Goal: Transaction & Acquisition: Purchase product/service

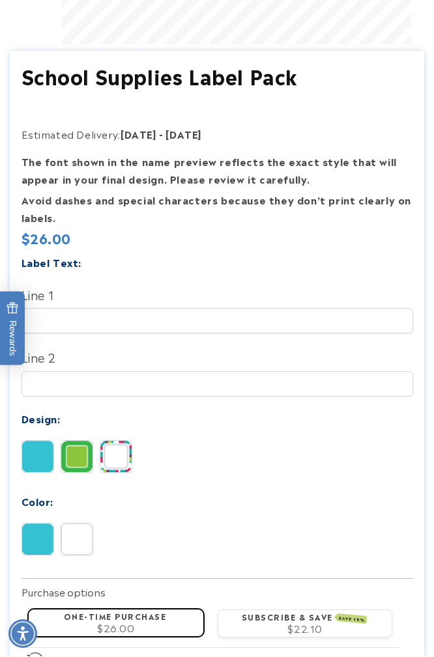
click at [122, 458] on img at bounding box center [115, 456] width 31 height 31
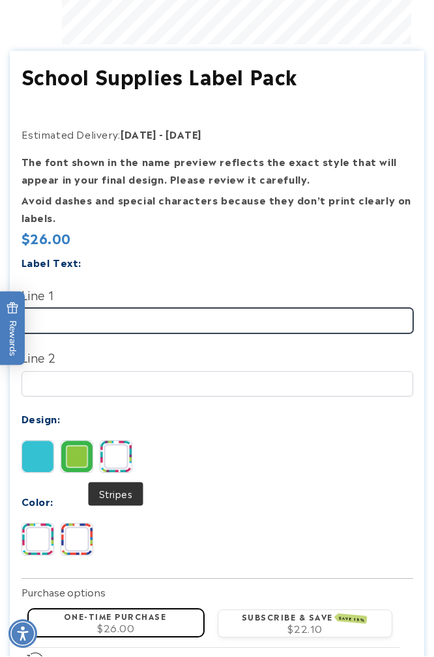
click at [98, 326] on input "Line 1" at bounding box center [216, 321] width 391 height 25
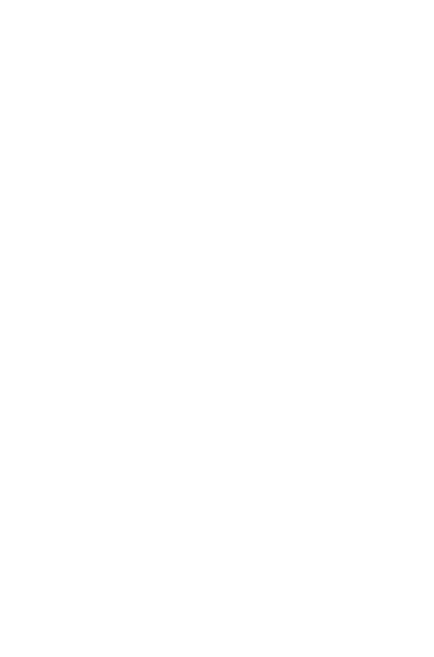
scroll to position [856, 0]
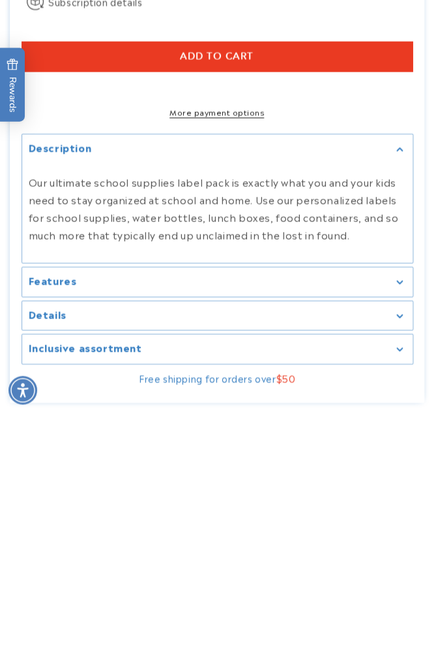
type input "**********"
click at [400, 521] on div "Features" at bounding box center [217, 526] width 377 height 10
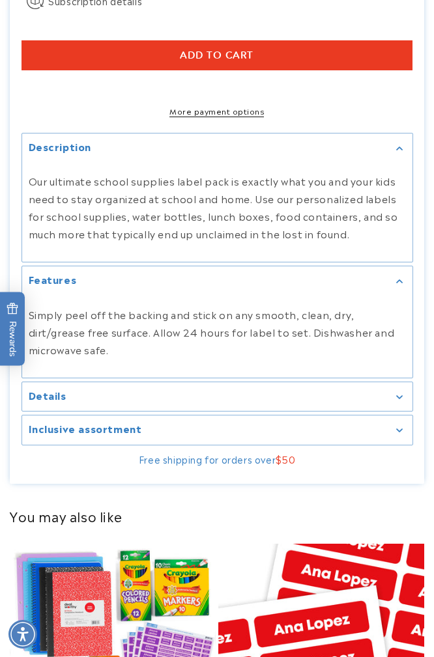
scroll to position [0, 359]
click at [400, 398] on icon at bounding box center [399, 396] width 6 height 3
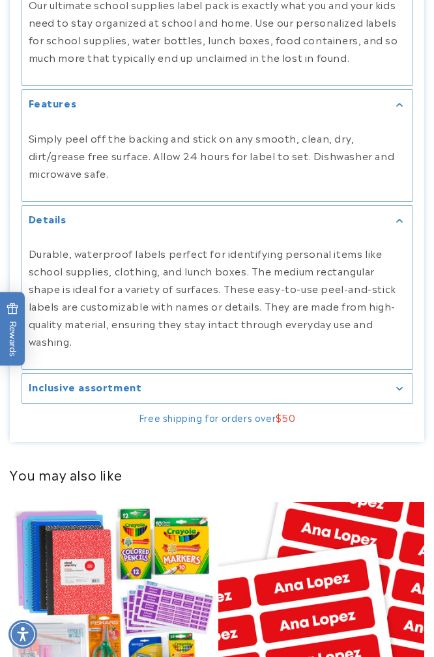
scroll to position [1288, 0]
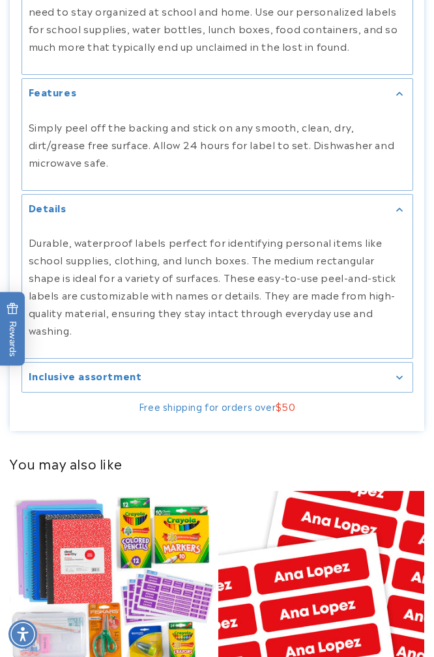
click at [404, 374] on div "Inclusive assortment" at bounding box center [217, 377] width 377 height 10
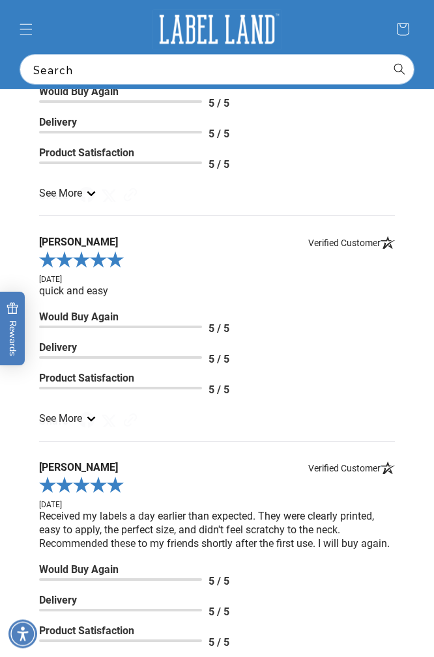
scroll to position [2681, 0]
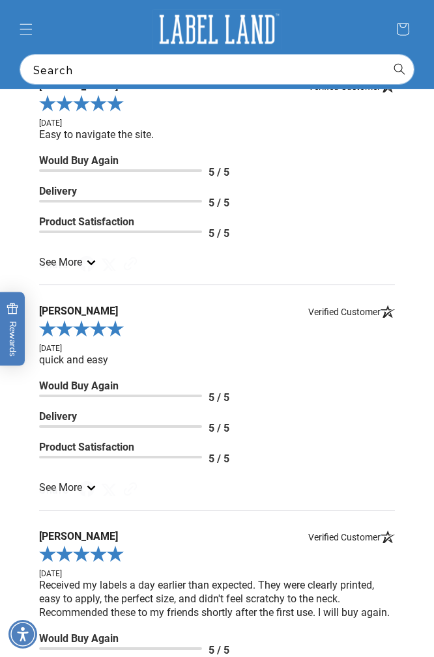
click at [31, 25] on icon "Menu" at bounding box center [26, 29] width 13 height 13
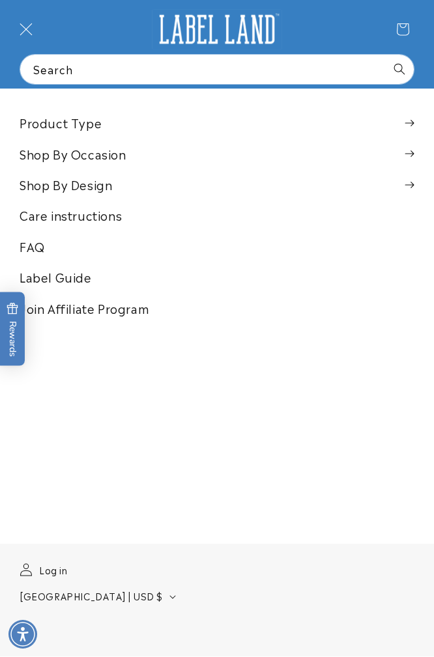
scroll to position [0, 359]
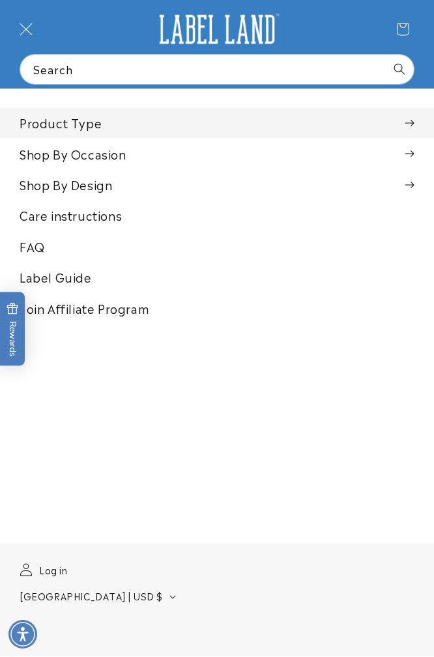
click at [413, 123] on span at bounding box center [409, 123] width 10 height 13
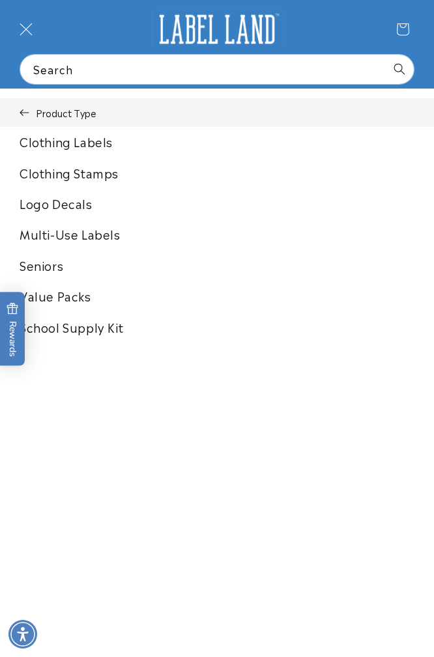
scroll to position [0, 719]
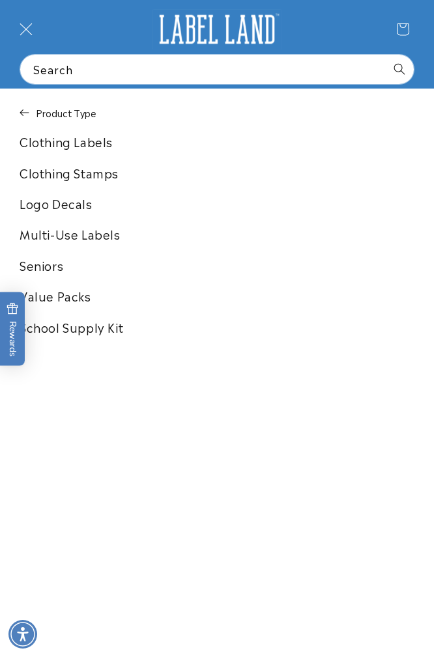
click at [343, 331] on link "School Supply Kit" at bounding box center [217, 326] width 434 height 29
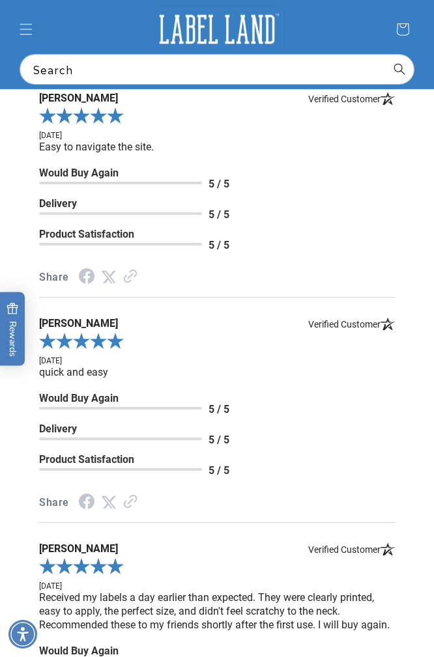
scroll to position [0, 719]
click at [19, 29] on span "Menu" at bounding box center [26, 29] width 29 height 29
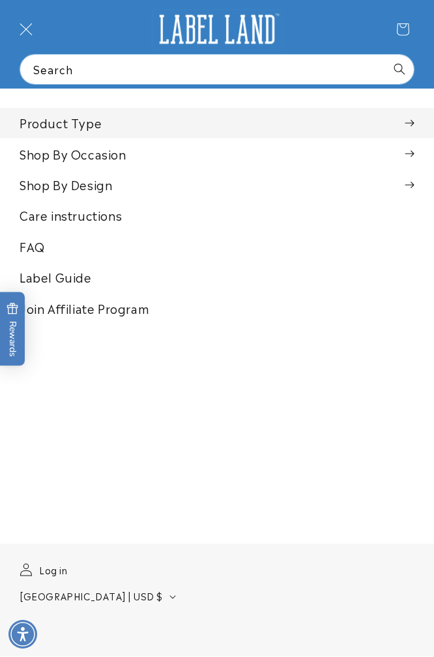
click at [423, 117] on summary "Product Type" at bounding box center [217, 122] width 434 height 29
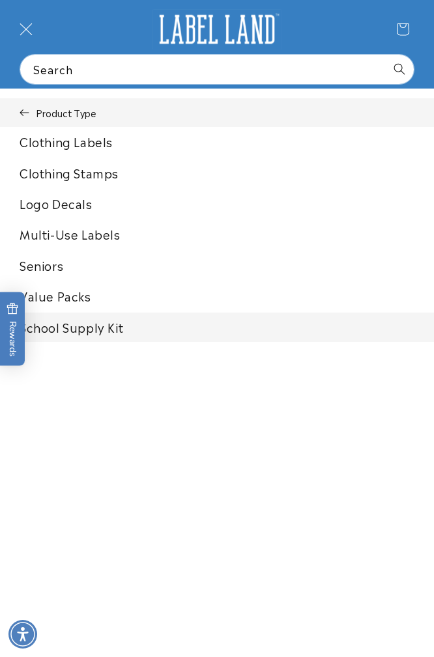
scroll to position [0, 0]
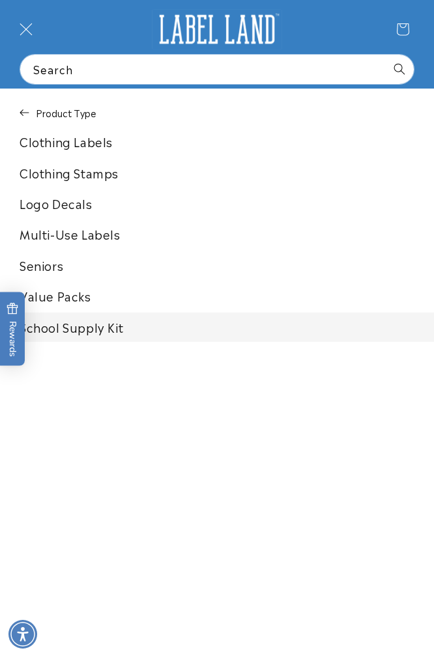
click at [90, 236] on link "Multi-Use Labels" at bounding box center [217, 233] width 434 height 29
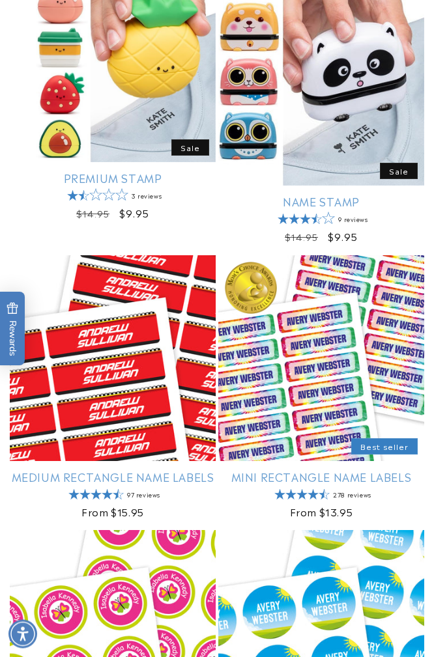
scroll to position [1064, 0]
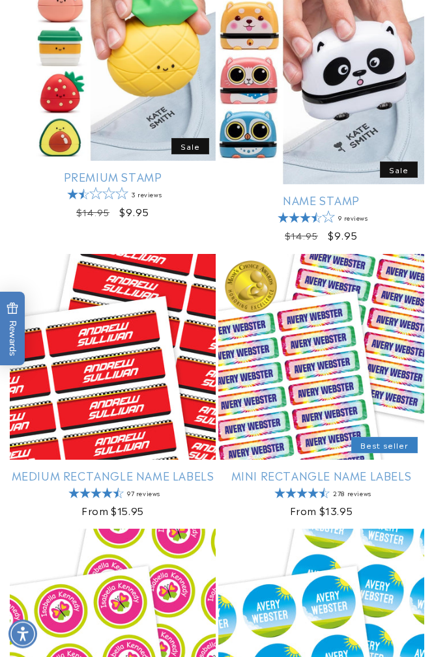
click at [374, 469] on link "Mini Rectangle Name Labels" at bounding box center [321, 476] width 206 height 14
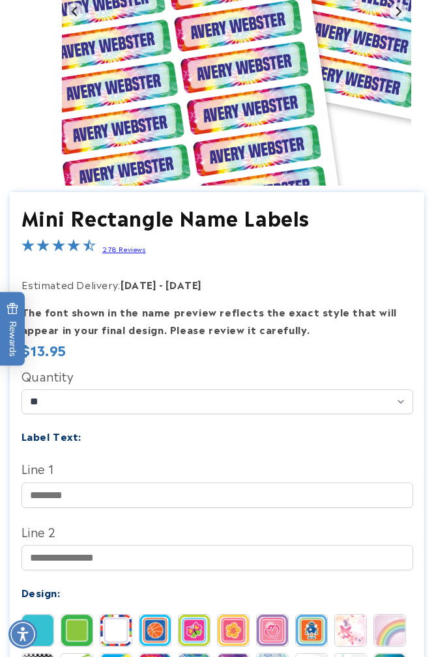
scroll to position [0, 359]
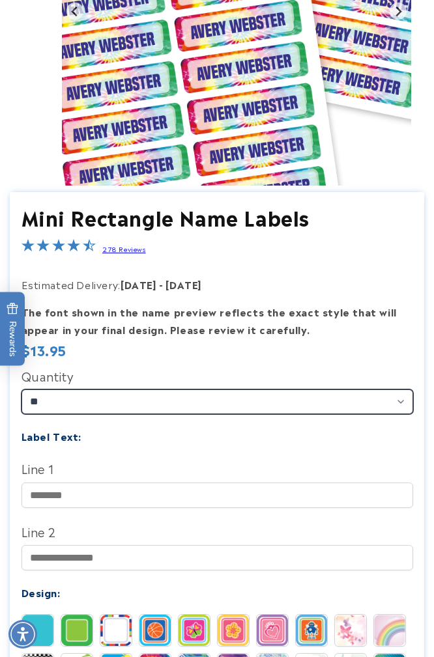
click at [396, 404] on select "** ** **" at bounding box center [216, 401] width 391 height 25
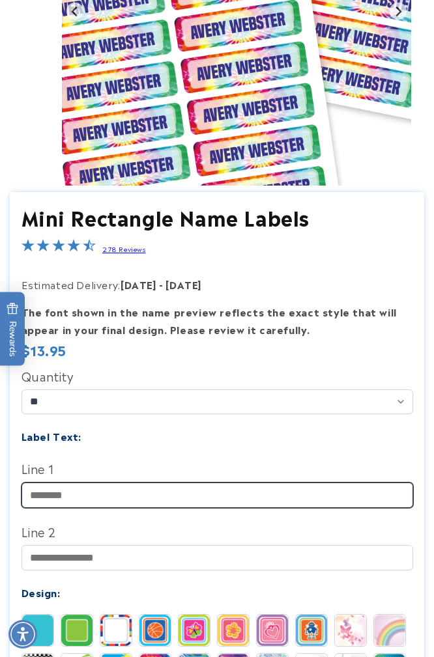
click at [312, 491] on input "Line 1" at bounding box center [216, 494] width 391 height 25
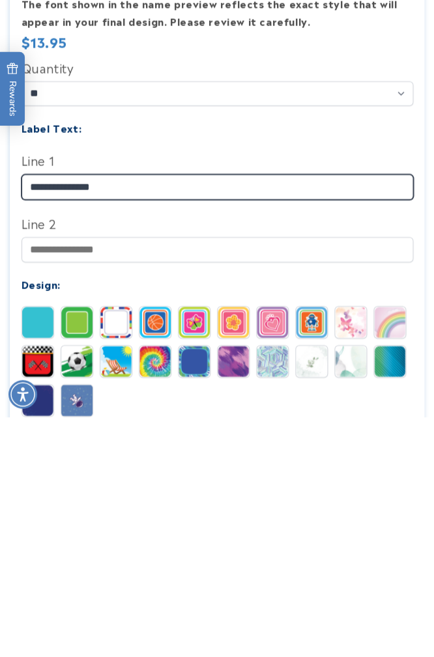
type input "**********"
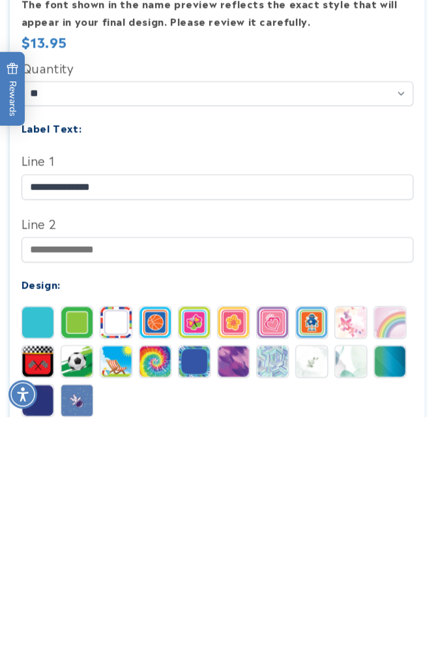
click at [159, 585] on img at bounding box center [154, 600] width 31 height 31
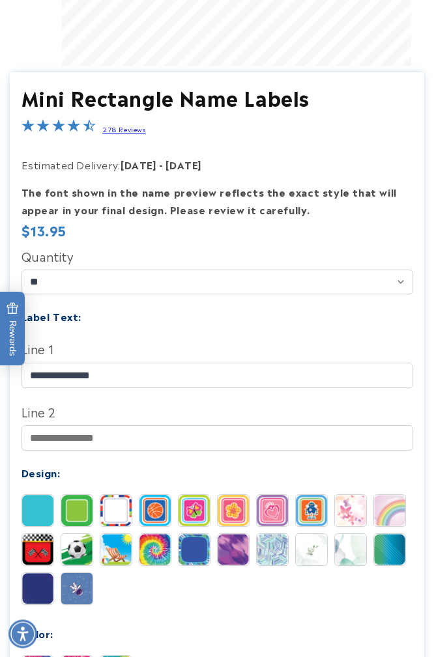
scroll to position [417, 0]
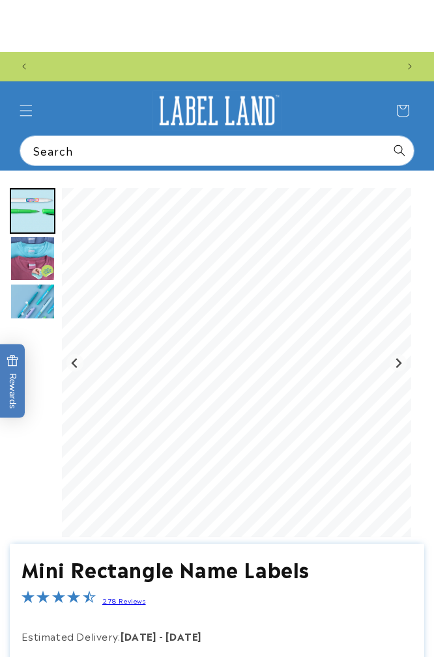
scroll to position [0, 0]
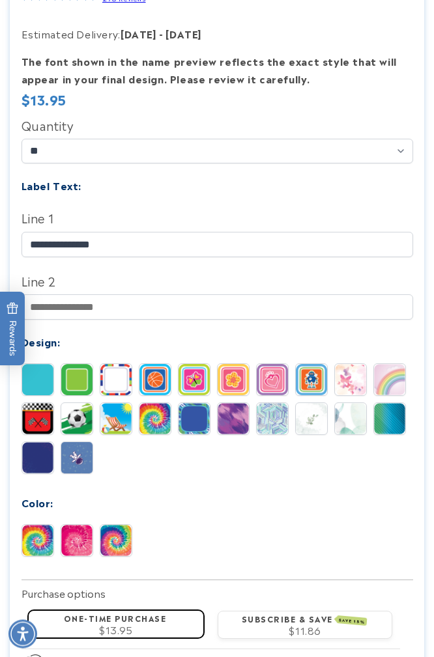
click at [37, 545] on img at bounding box center [37, 540] width 31 height 31
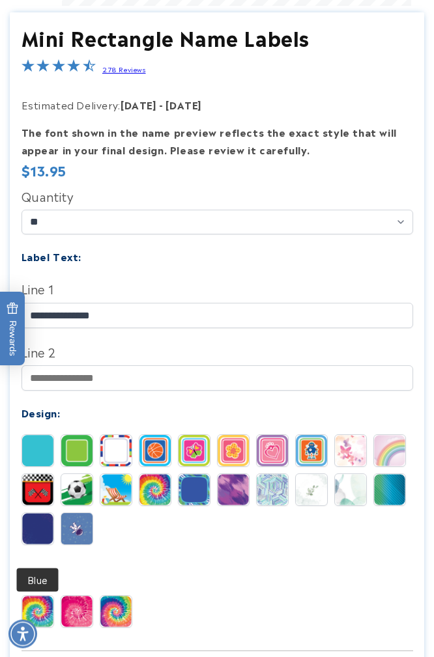
scroll to position [0, 359]
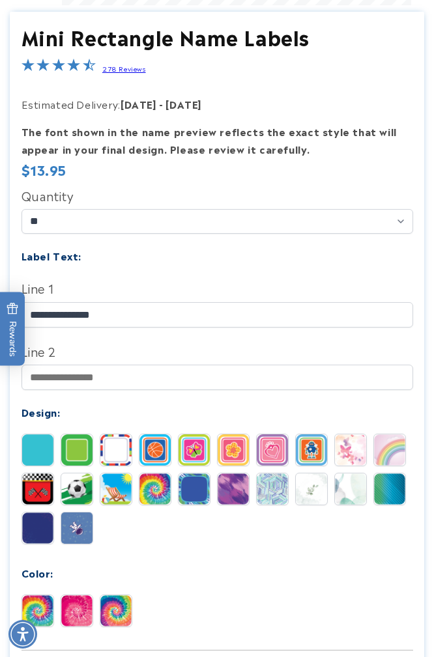
click at [118, 603] on img at bounding box center [115, 610] width 31 height 31
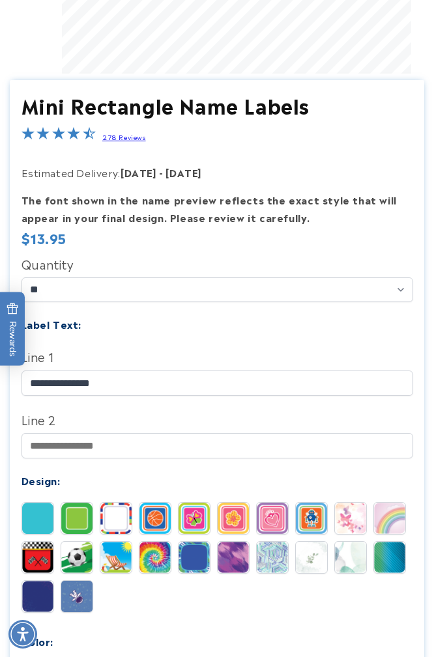
scroll to position [411, 0]
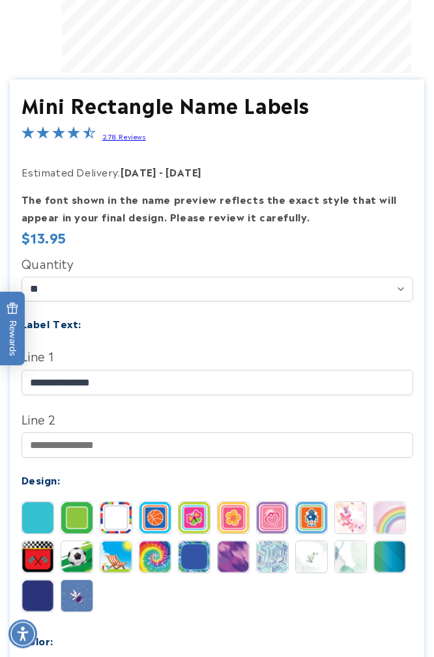
click at [231, 562] on img at bounding box center [232, 557] width 31 height 31
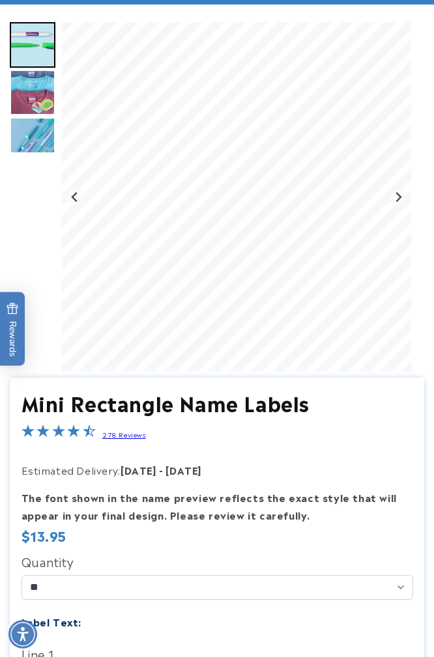
scroll to position [0, 0]
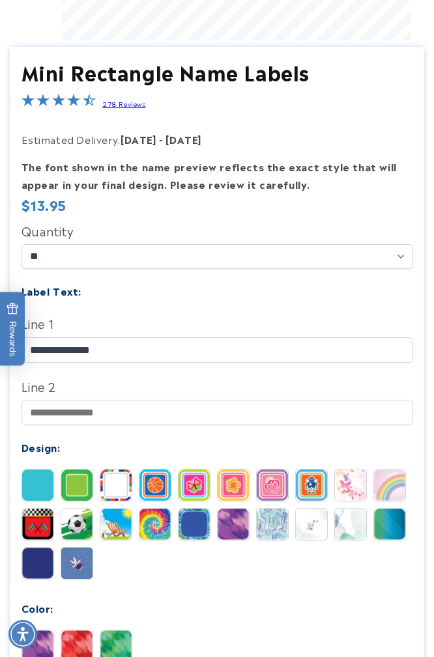
click at [280, 488] on img at bounding box center [271, 484] width 31 height 31
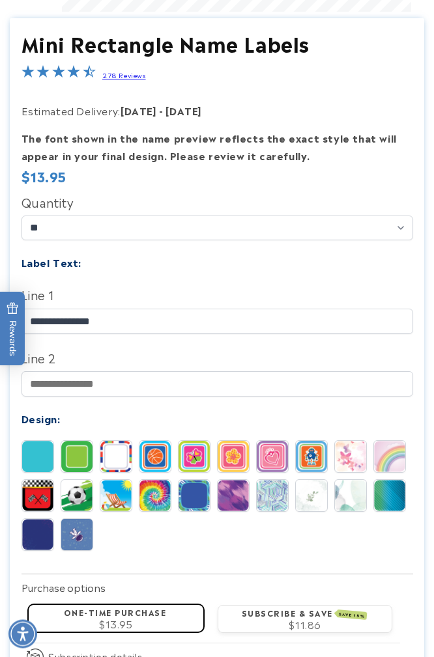
click at [196, 460] on img at bounding box center [193, 456] width 31 height 31
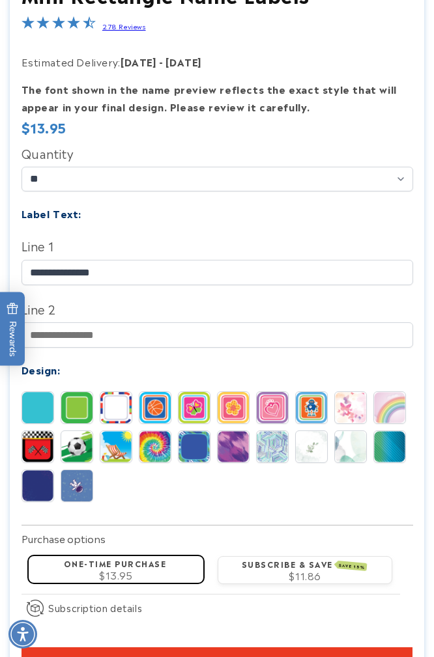
click at [389, 413] on img at bounding box center [389, 407] width 31 height 31
click at [353, 417] on img at bounding box center [350, 407] width 31 height 31
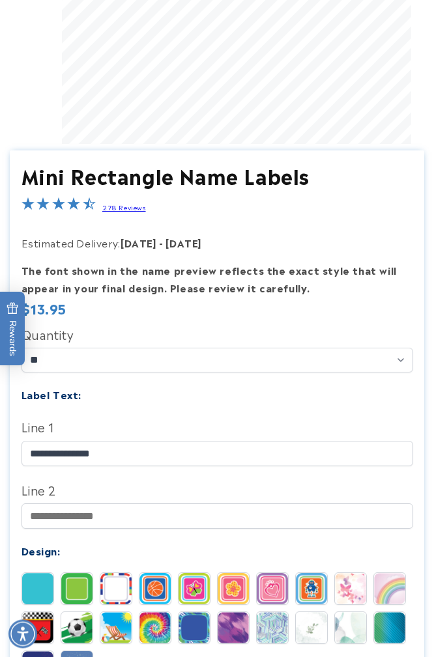
click at [393, 599] on img at bounding box center [389, 589] width 31 height 31
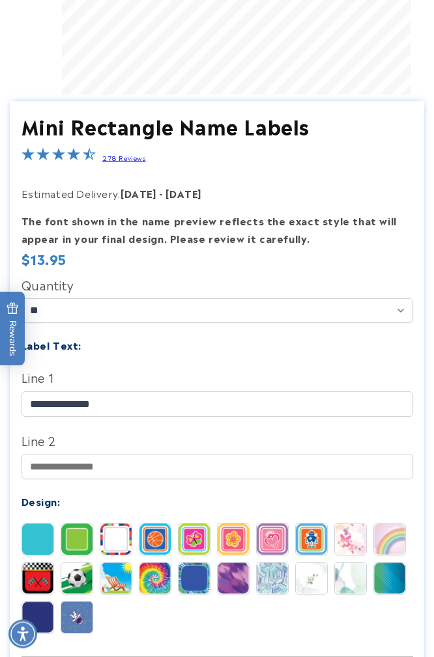
click at [157, 583] on img at bounding box center [154, 578] width 31 height 31
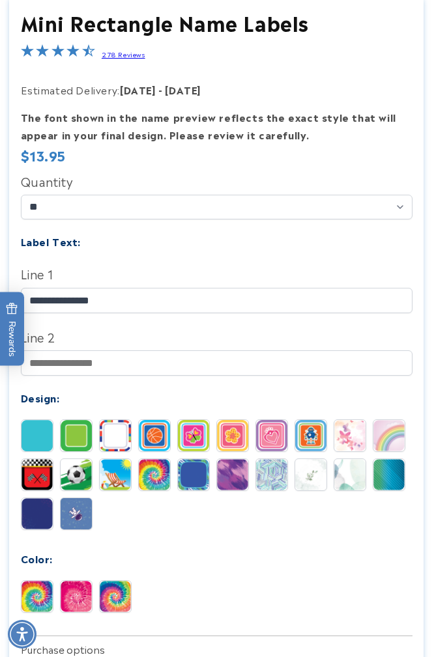
click at [391, 440] on img at bounding box center [389, 435] width 31 height 31
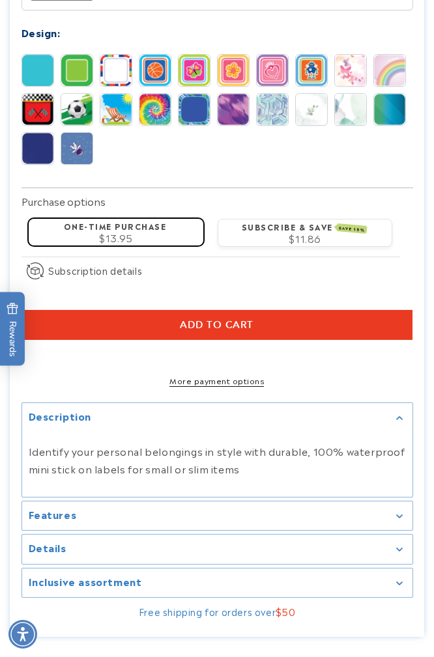
click at [223, 340] on button "Add to cart" at bounding box center [216, 325] width 391 height 30
